Goal: Navigation & Orientation: Go to known website

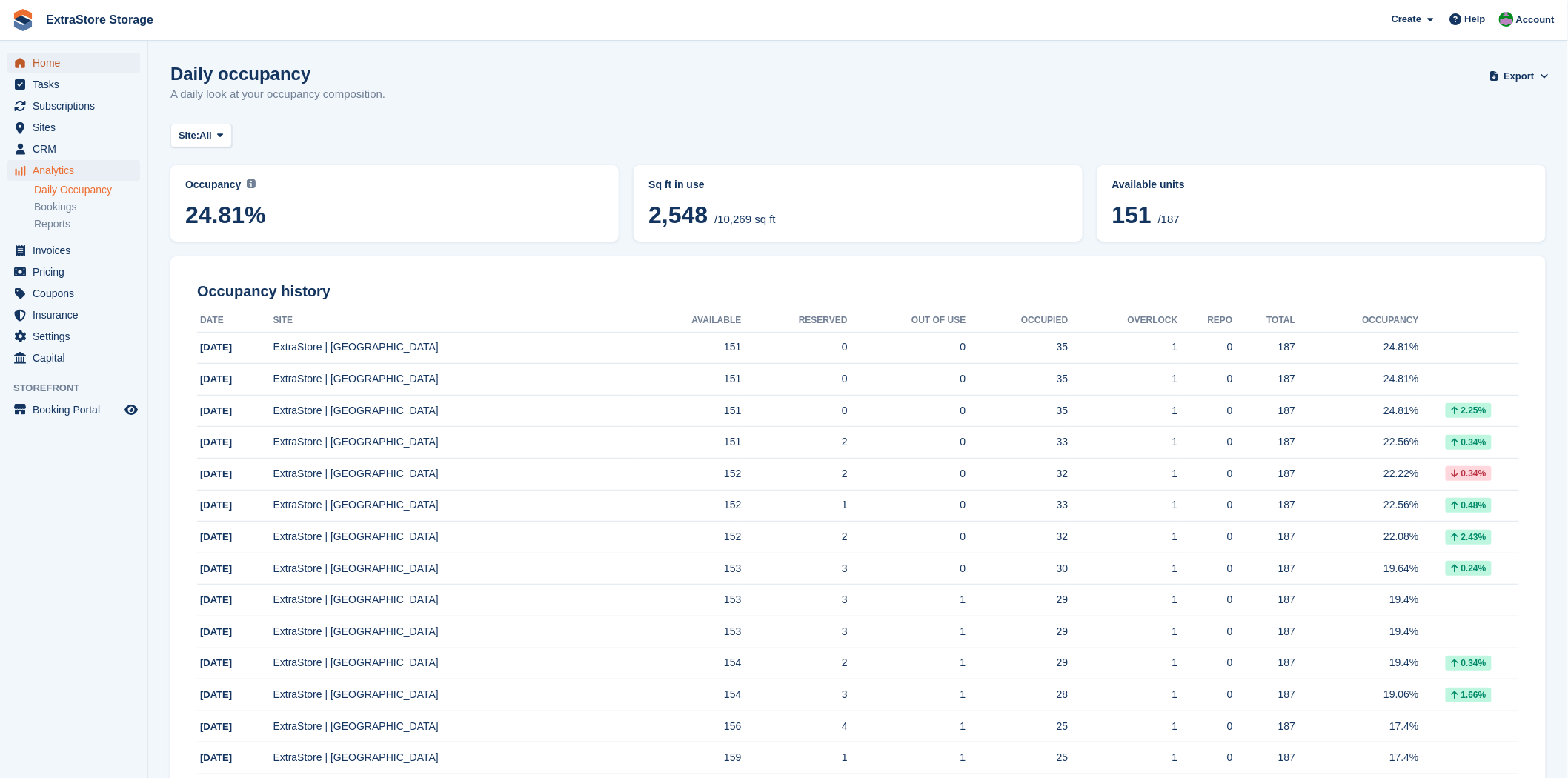
click at [60, 66] on span "Home" at bounding box center [77, 63] width 89 height 21
